Goal: Information Seeking & Learning: Learn about a topic

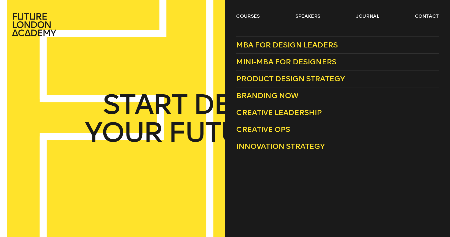
click at [249, 16] on link "courses" at bounding box center [248, 16] width 24 height 6
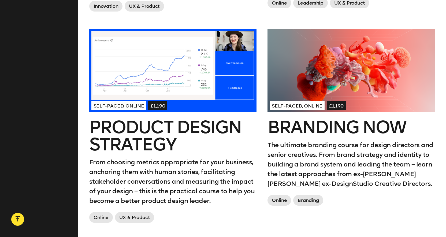
scroll to position [432, 0]
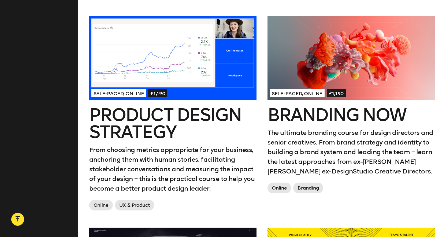
click at [331, 66] on div at bounding box center [350, 58] width 167 height 84
